Goal: Use online tool/utility: Use online tool/utility

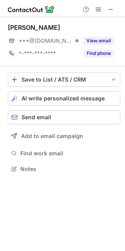
scroll to position [163, 125]
click at [110, 10] on span at bounding box center [111, 9] width 6 height 6
